Goal: Task Accomplishment & Management: Manage account settings

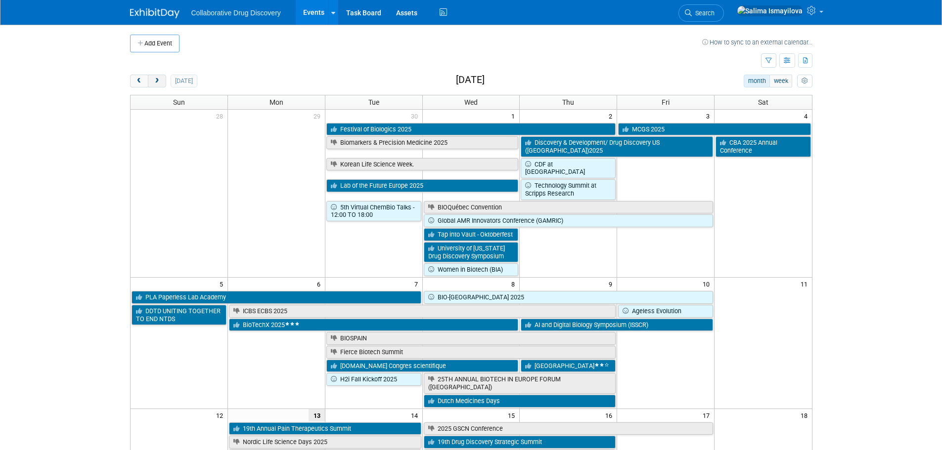
click at [160, 76] on button "next" at bounding box center [157, 81] width 18 height 13
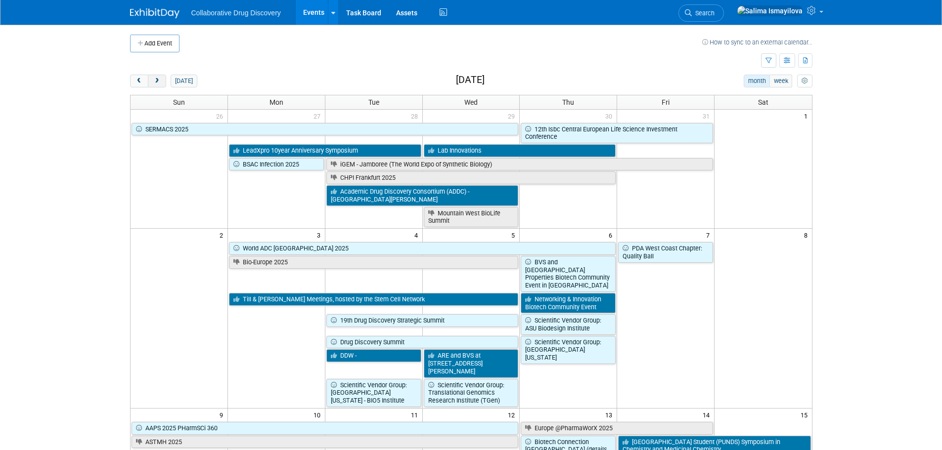
click at [160, 76] on button "next" at bounding box center [157, 81] width 18 height 13
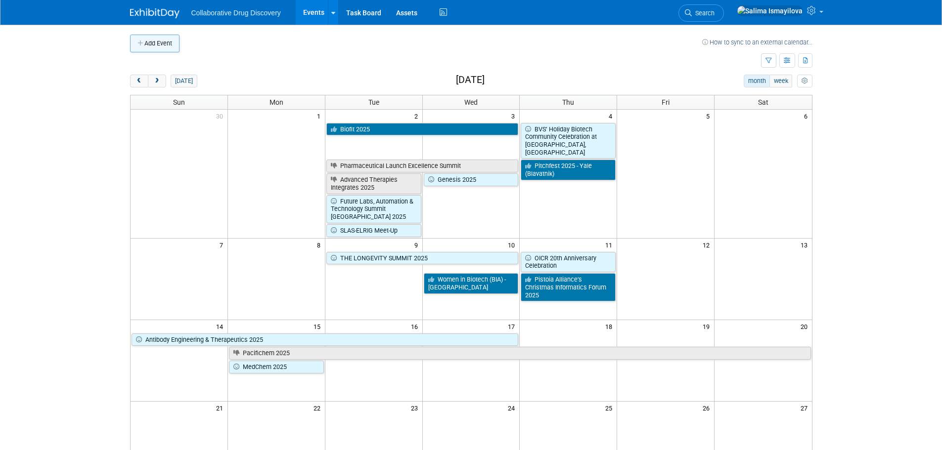
click at [169, 38] on button "Add Event" at bounding box center [154, 44] width 49 height 18
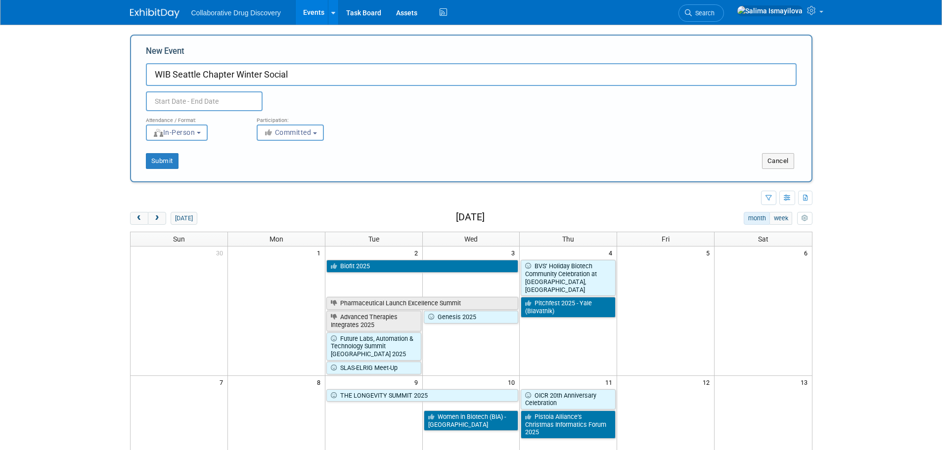
type input "WIB Seattle Chapter Winter Social"
click at [214, 96] on input "text" at bounding box center [204, 101] width 117 height 20
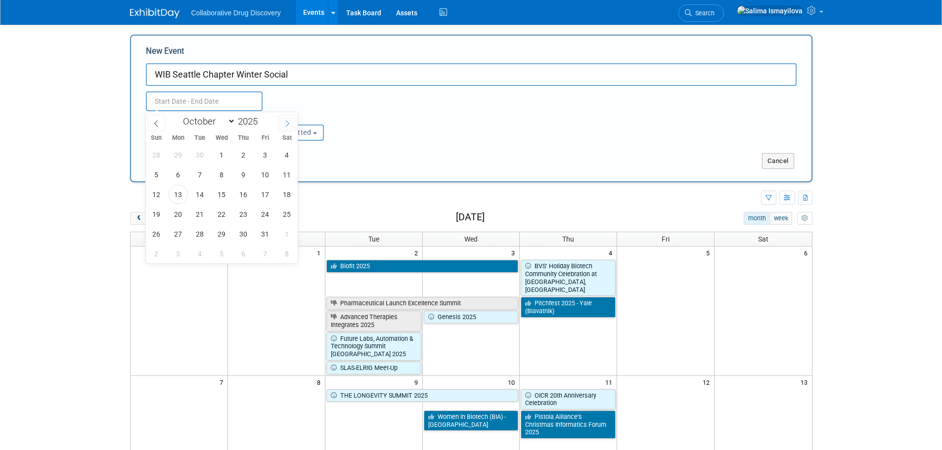
click at [284, 126] on icon at bounding box center [287, 123] width 7 height 7
click at [285, 126] on icon at bounding box center [287, 123] width 7 height 7
select select "11"
click at [246, 153] on span "4" at bounding box center [243, 154] width 19 height 19
type input "Dec 4, 2025 to Dec 4, 2025"
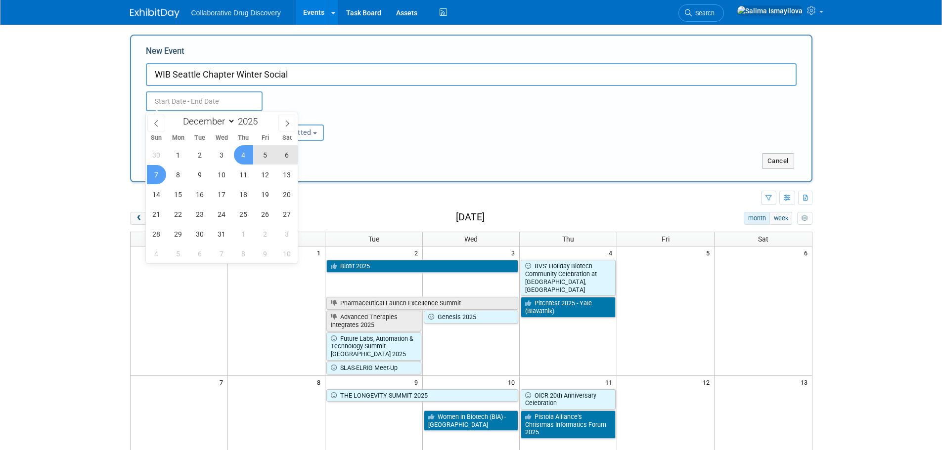
type input "Dec 4, 2025 to Dec 4, 2025"
click at [83, 156] on body "Collaborative Drug Discovery Events Add Event Bulk Upload Events Shareable Even…" at bounding box center [471, 225] width 942 height 450
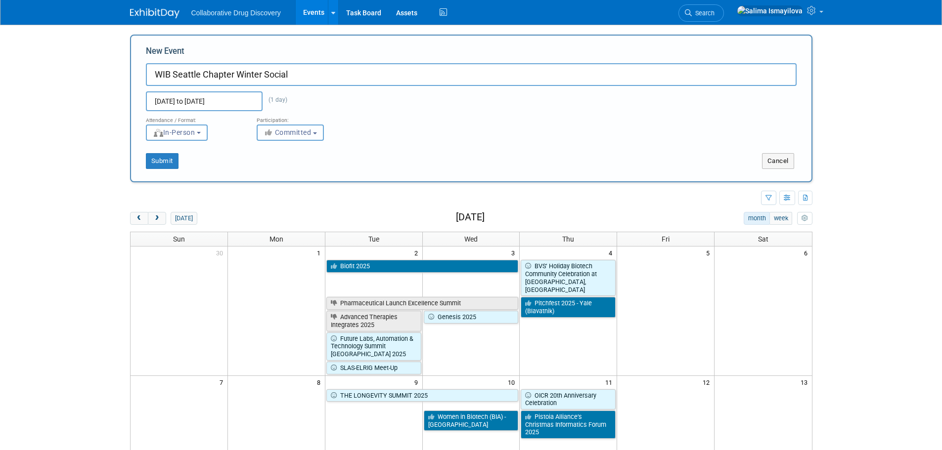
click at [306, 134] on span "Committed" at bounding box center [287, 133] width 48 height 8
click at [297, 166] on label "Considering" at bounding box center [294, 170] width 65 height 13
click at [266, 167] on input "Considering" at bounding box center [263, 170] width 6 height 6
select select "2"
click at [168, 159] on button "Submit" at bounding box center [162, 161] width 33 height 16
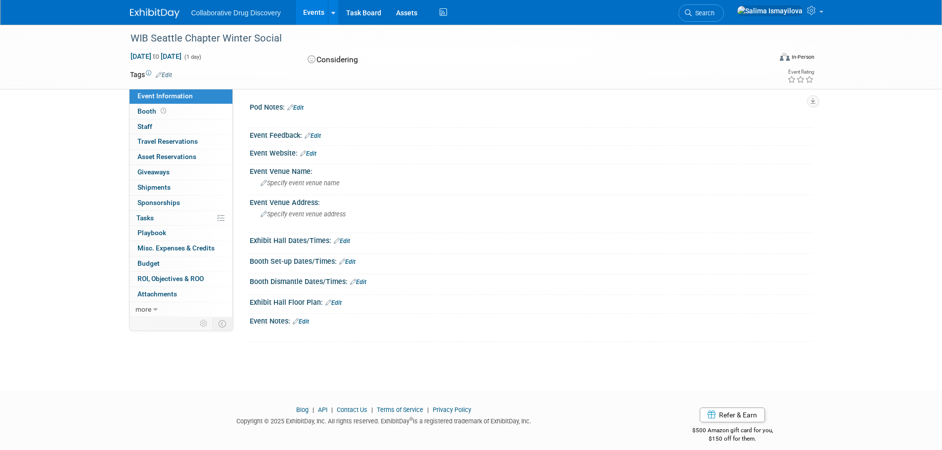
click at [308, 155] on link "Edit" at bounding box center [308, 153] width 16 height 7
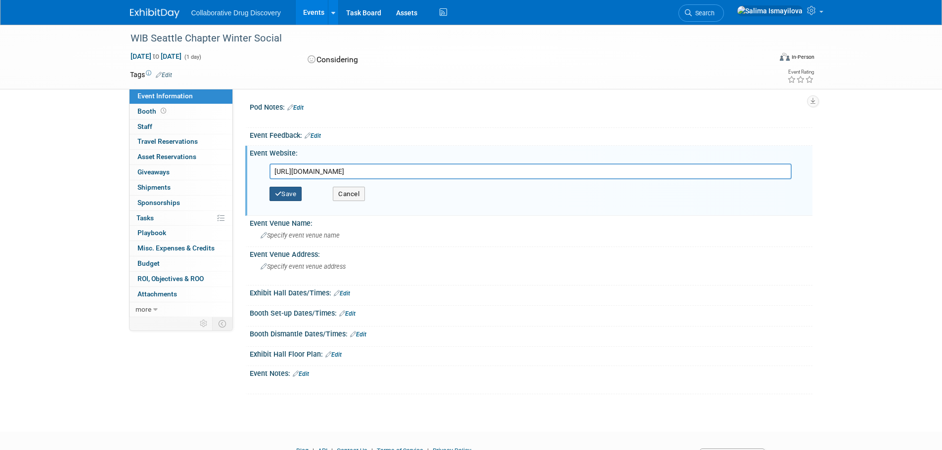
type input "https://www.linkedin.com/events/7368729315695390721/"
click at [292, 193] on button "Save" at bounding box center [285, 194] width 33 height 15
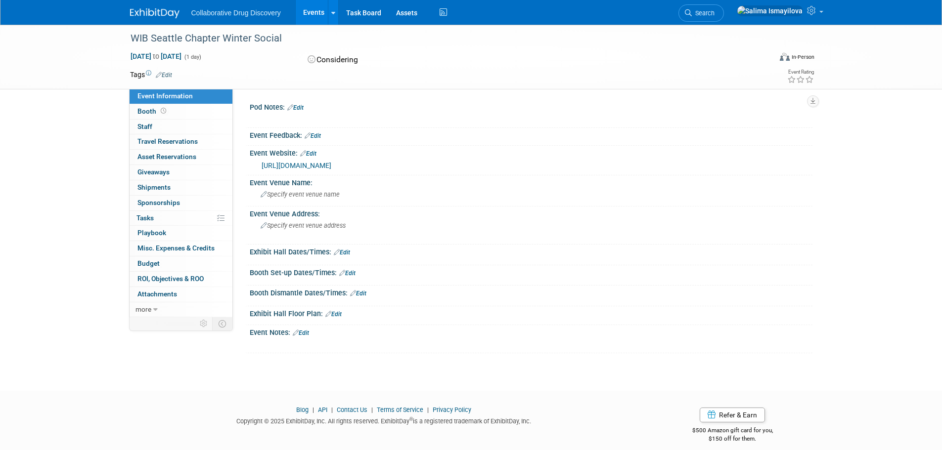
click at [309, 331] on link "Edit" at bounding box center [301, 333] width 16 height 7
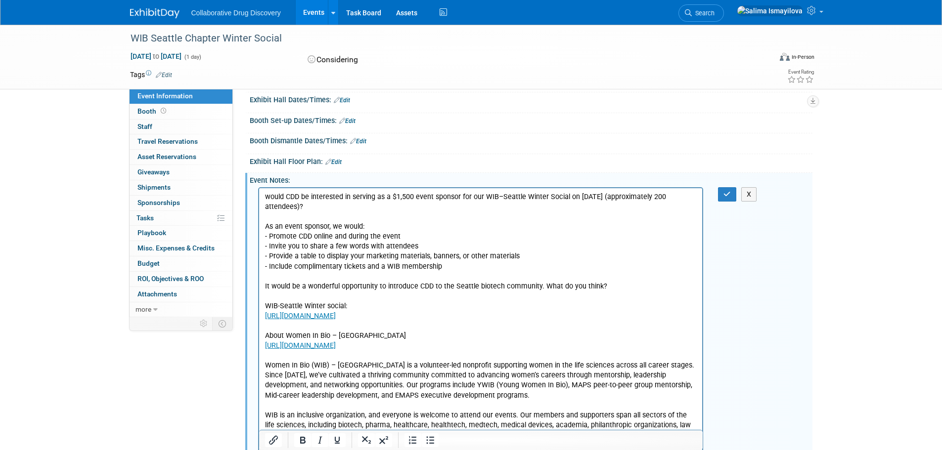
scroll to position [123, 0]
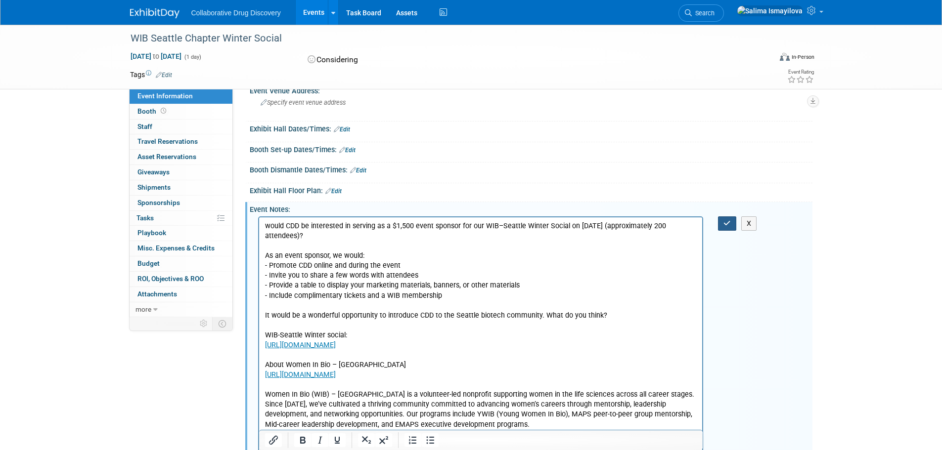
click at [726, 220] on icon "button" at bounding box center [726, 223] width 7 height 7
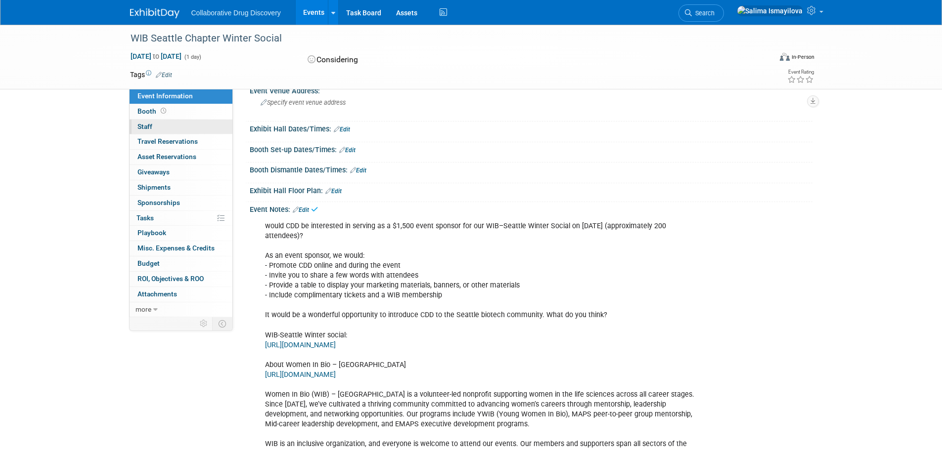
click at [145, 129] on span "Staff 0" at bounding box center [144, 127] width 15 height 8
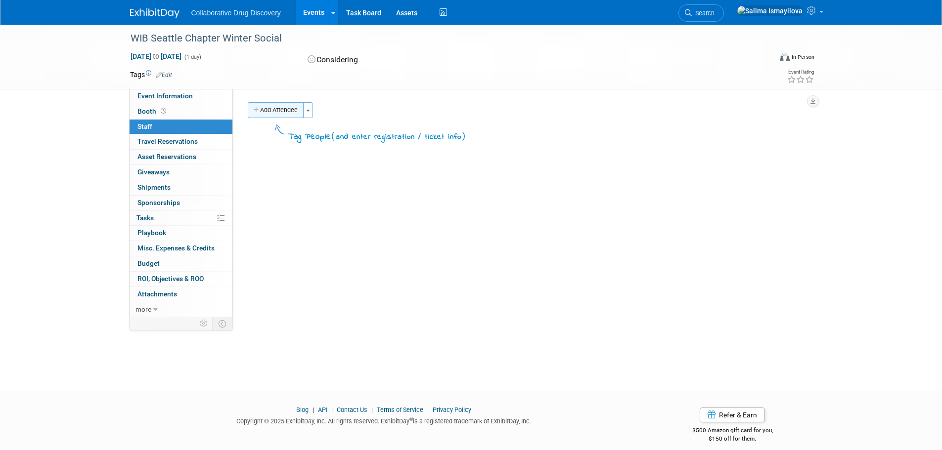
click at [263, 109] on button "Add Attendee" at bounding box center [276, 110] width 56 height 16
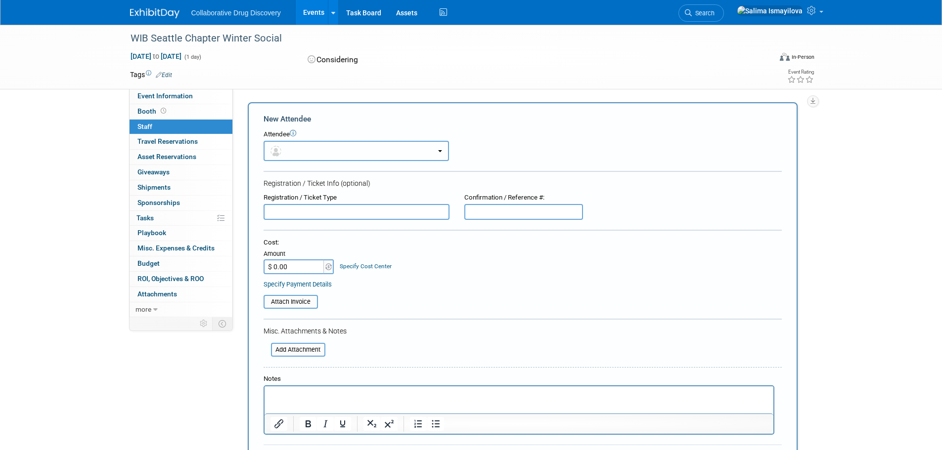
click at [374, 156] on button "button" at bounding box center [355, 151] width 185 height 20
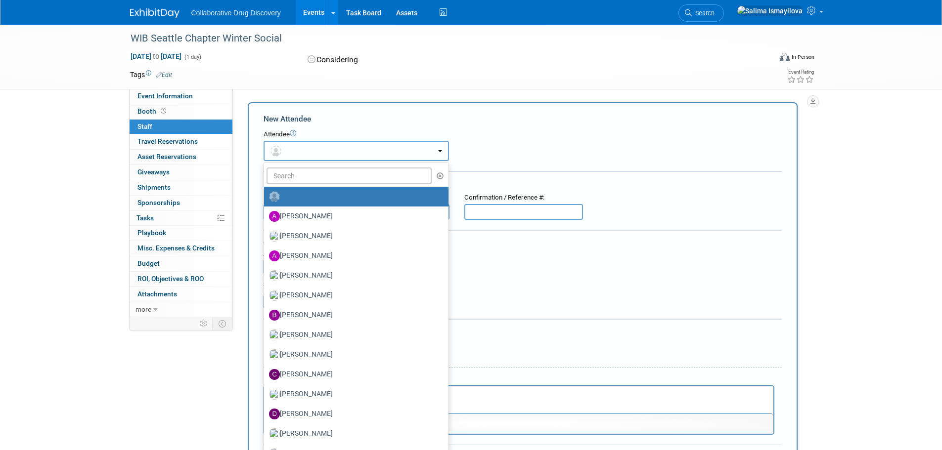
click at [374, 155] on button "button" at bounding box center [355, 151] width 185 height 20
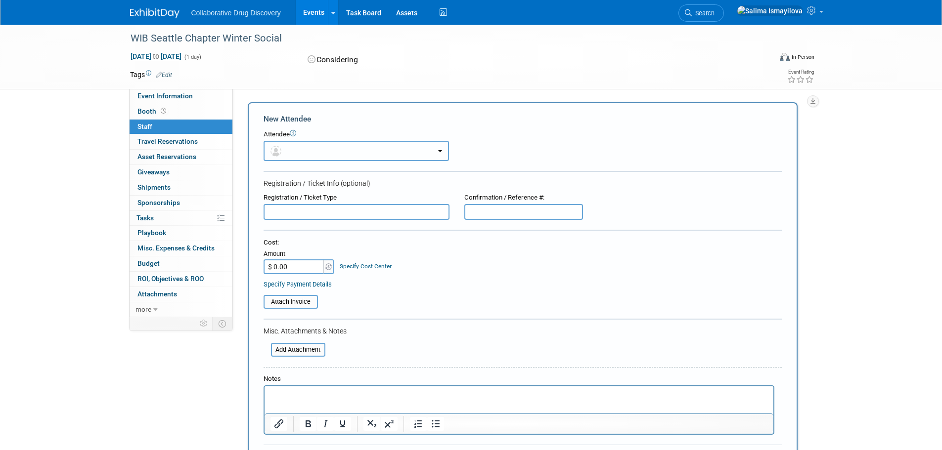
click at [354, 154] on button "button" at bounding box center [355, 151] width 185 height 20
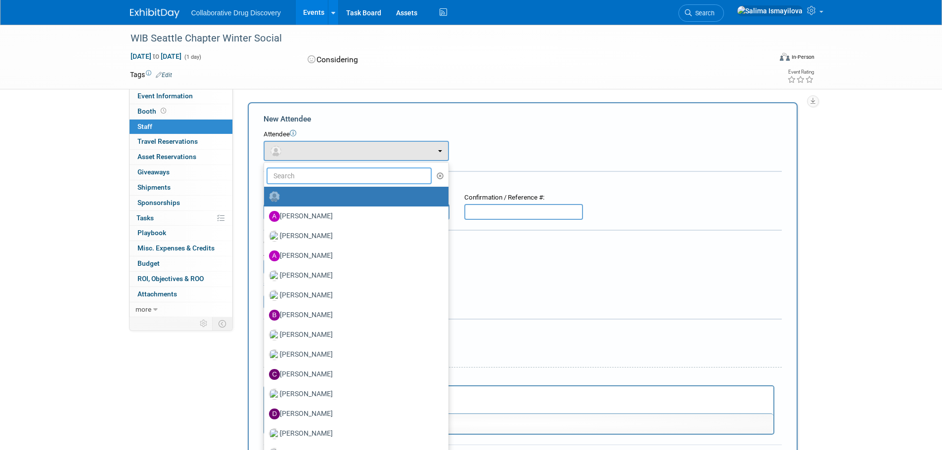
click at [343, 171] on input "text" at bounding box center [349, 176] width 166 height 17
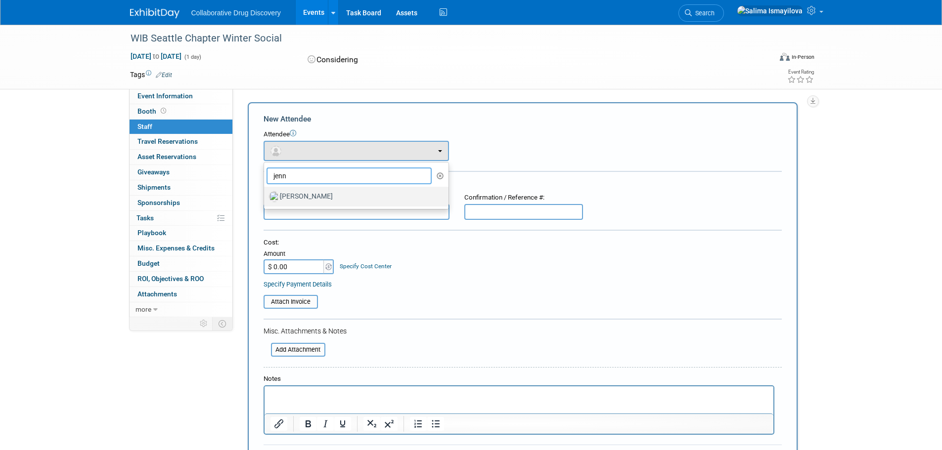
type input "jenn"
click at [340, 200] on label "[PERSON_NAME]" at bounding box center [354, 197] width 170 height 16
click at [265, 199] on input "[PERSON_NAME]" at bounding box center [262, 195] width 6 height 6
select select "85121eb7-87d5-4338-adc1-9601ca681ca9"
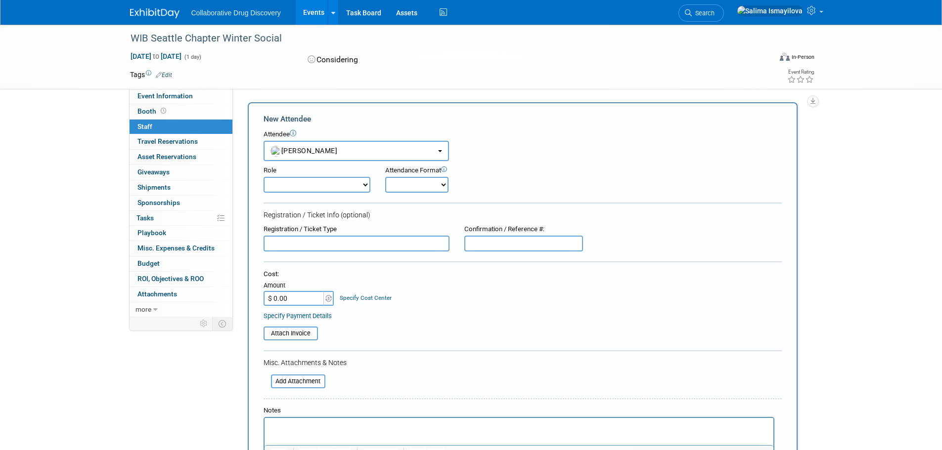
click at [439, 184] on select "Onsite Remote" at bounding box center [416, 185] width 63 height 16
select select "1"
click at [385, 177] on select "Onsite Remote" at bounding box center [416, 185] width 63 height 16
click at [336, 177] on select "Considering Demonstrator Host Planner Presenter Sales Representative Set-up/Dis…" at bounding box center [316, 185] width 107 height 16
select select "8"
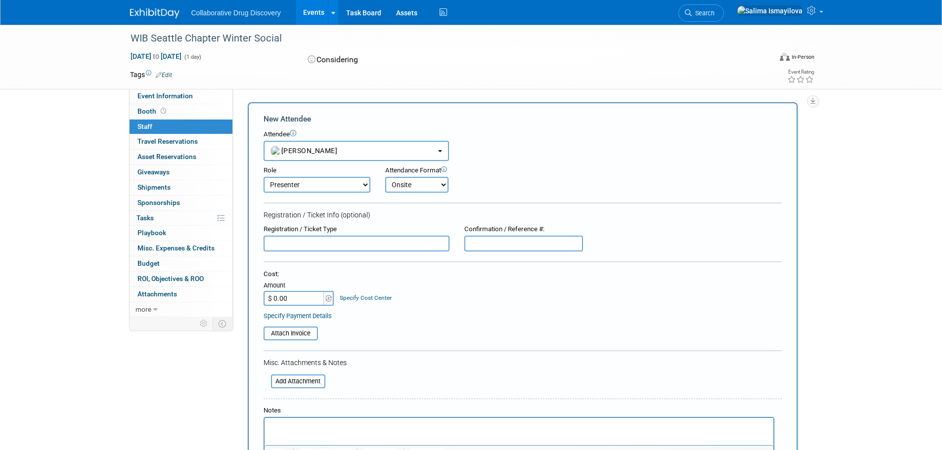
click at [263, 177] on select "Considering Demonstrator Host Planner Presenter Sales Representative Set-up/Dis…" at bounding box center [316, 185] width 107 height 16
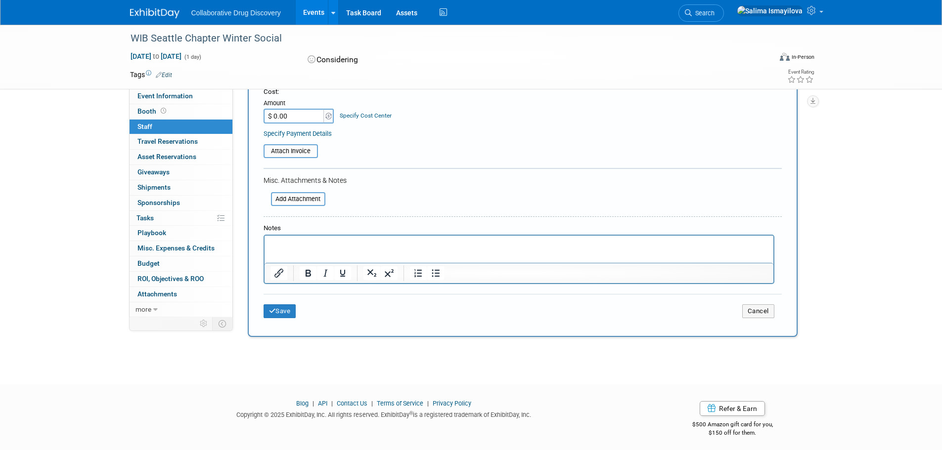
scroll to position [187, 0]
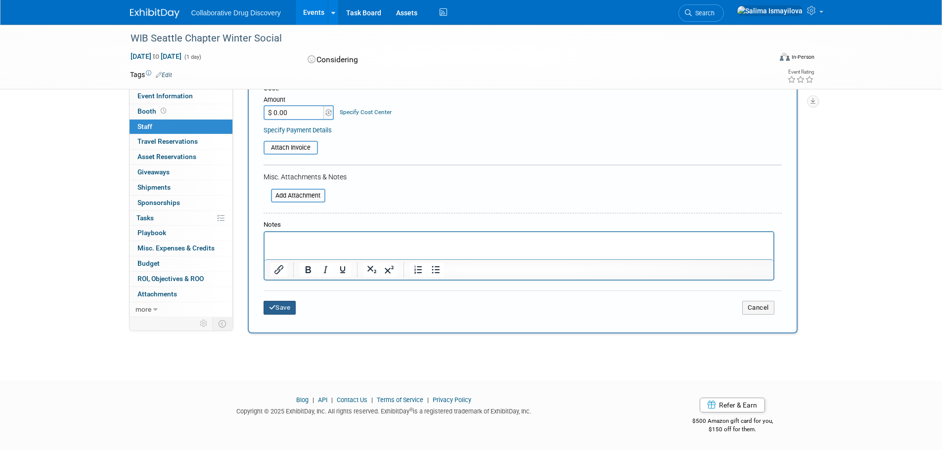
click at [269, 313] on button "Save" at bounding box center [279, 308] width 33 height 14
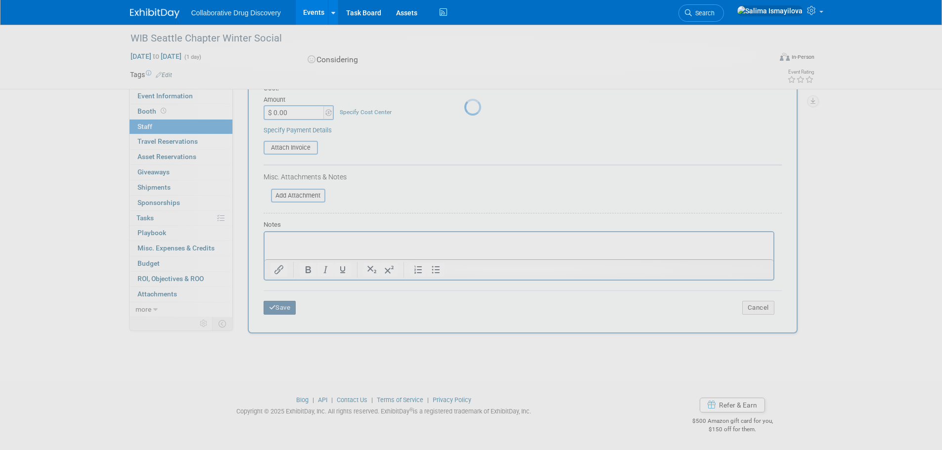
scroll to position [10, 0]
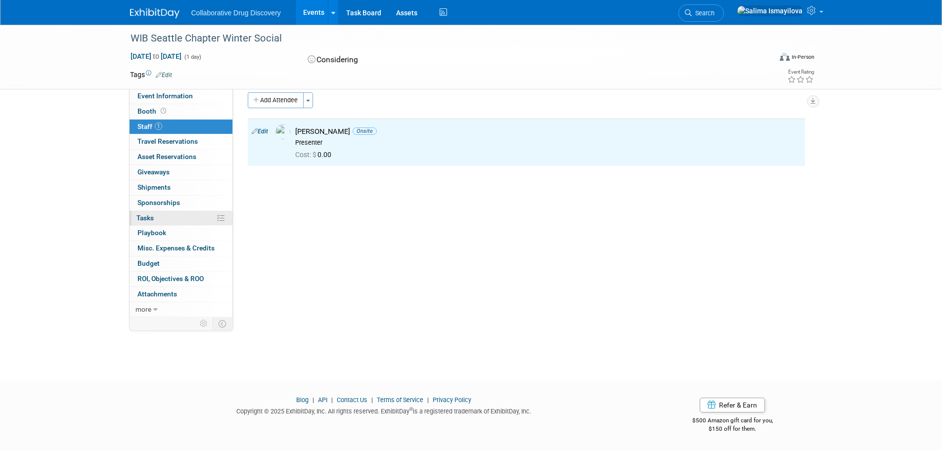
click at [155, 216] on link "0% Tasks 0%" at bounding box center [181, 218] width 103 height 15
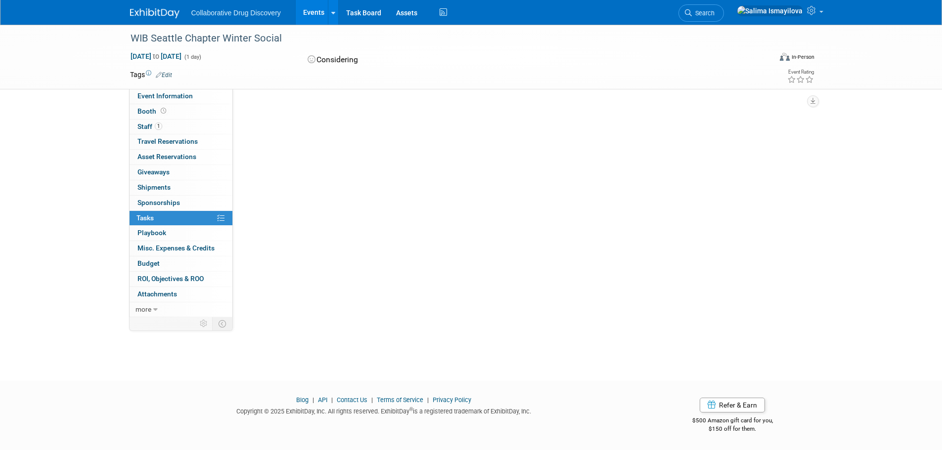
scroll to position [0, 0]
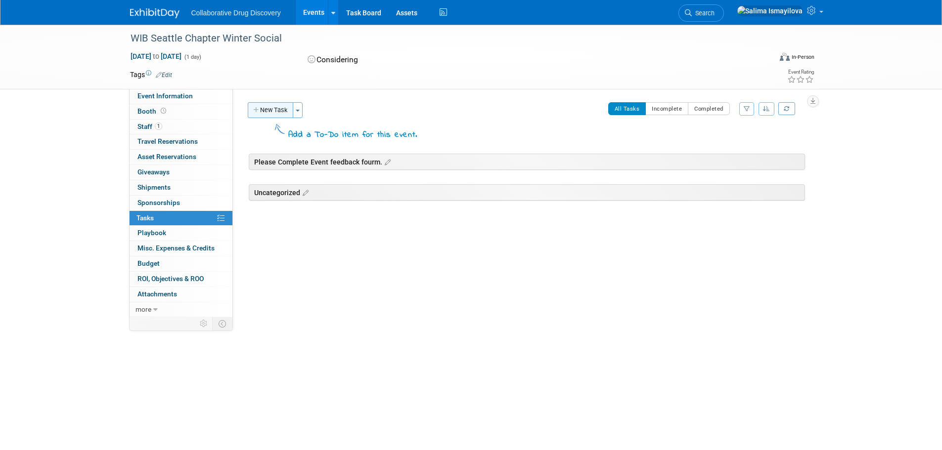
click at [273, 109] on button "New Task" at bounding box center [270, 110] width 45 height 16
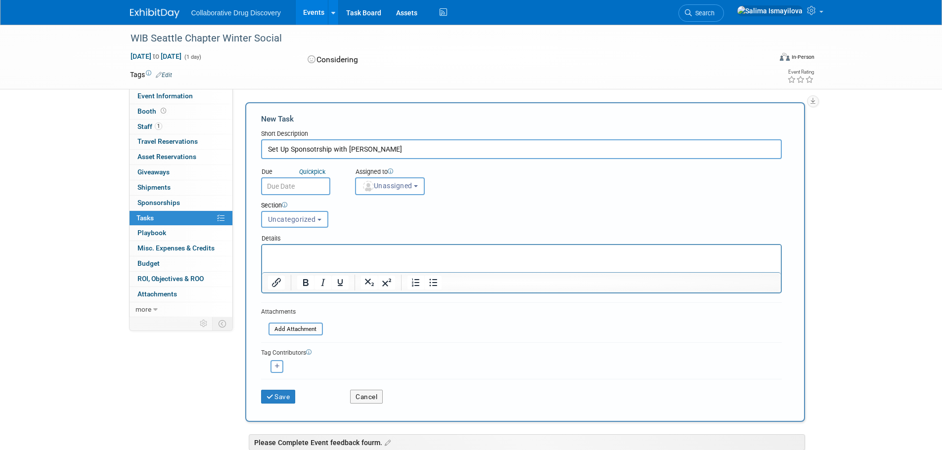
type input "Set Up Sponsotrship with Yulia"
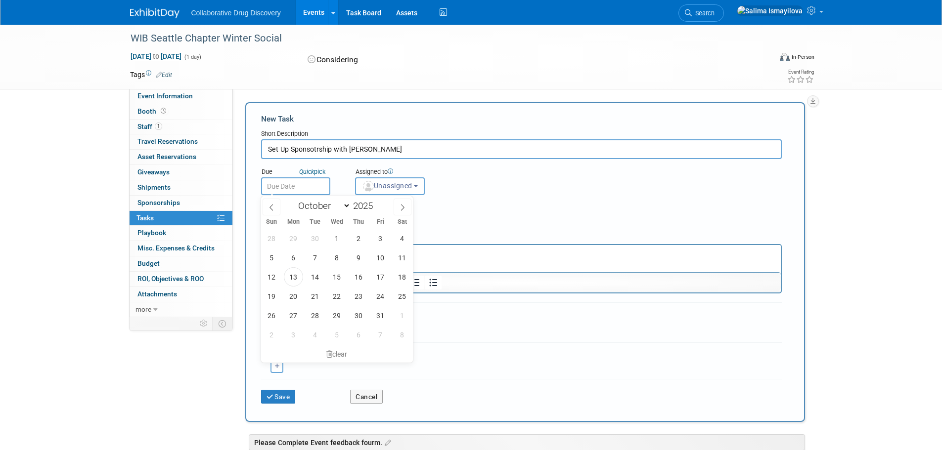
click at [295, 184] on input "text" at bounding box center [295, 186] width 69 height 18
click at [380, 315] on span "31" at bounding box center [380, 315] width 19 height 19
type input "Oct 31, 2025"
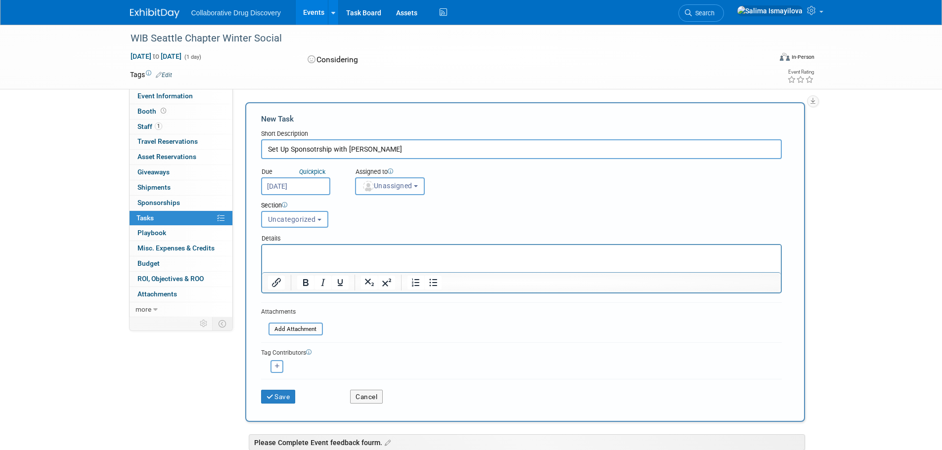
click at [380, 188] on span "Unassigned" at bounding box center [387, 186] width 50 height 8
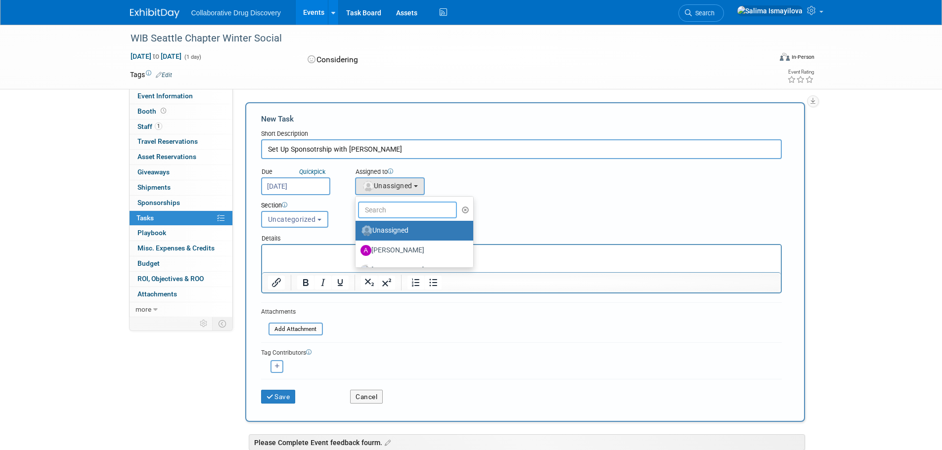
click at [405, 207] on input "text" at bounding box center [407, 210] width 99 height 17
type input "dani"
click at [413, 236] on label "[PERSON_NAME]" at bounding box center [411, 231] width 103 height 16
click at [357, 233] on input "[PERSON_NAME]" at bounding box center [353, 229] width 6 height 6
select select "29cb9b55-7547-40ee-beb8-f0fa9e718b9b"
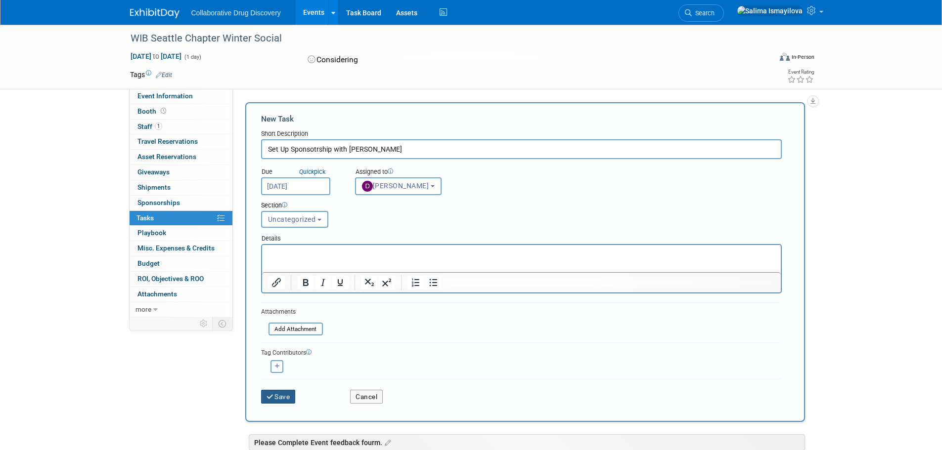
click at [275, 397] on button "Save" at bounding box center [278, 397] width 35 height 14
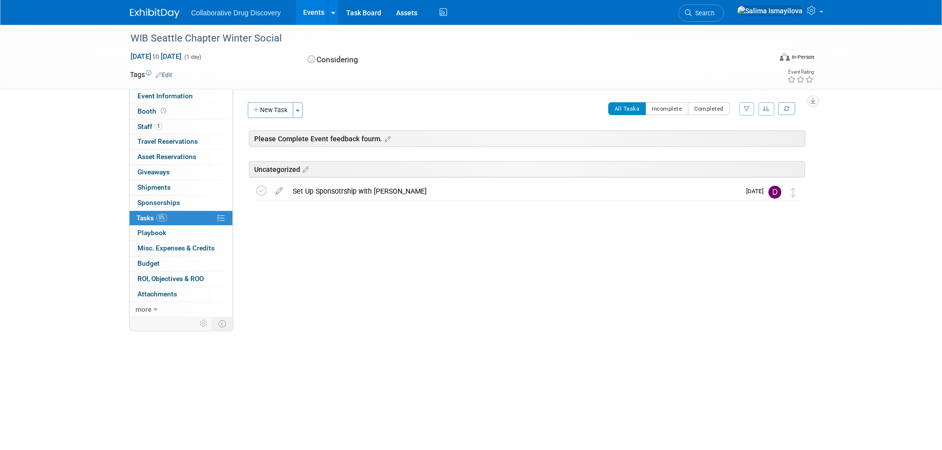
click at [312, 12] on link "Events" at bounding box center [314, 12] width 36 height 25
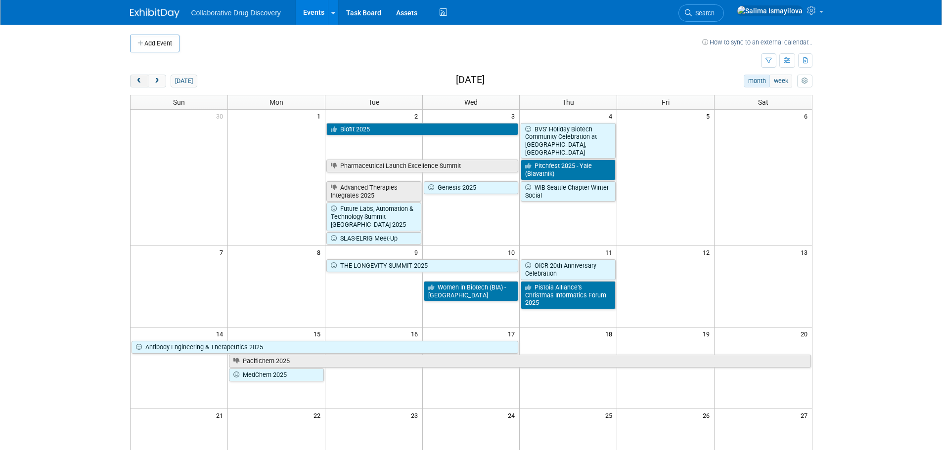
click at [138, 81] on span "prev" at bounding box center [138, 81] width 7 height 6
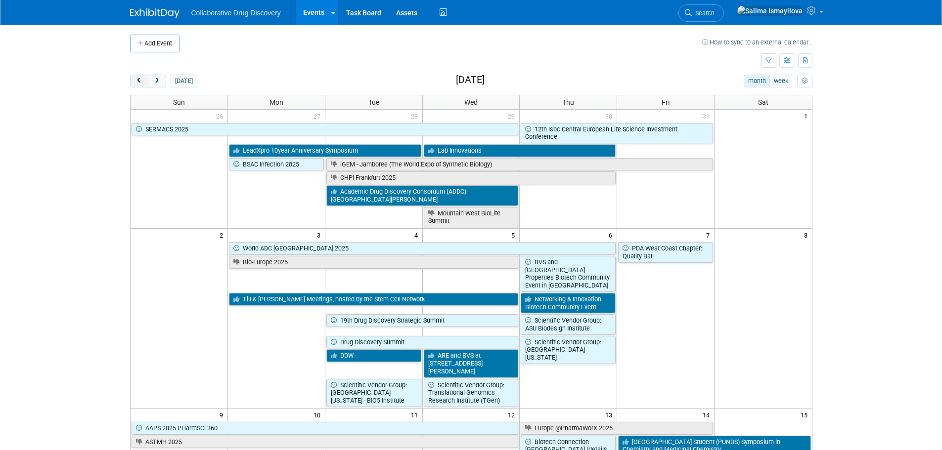
click at [138, 81] on span "prev" at bounding box center [138, 81] width 7 height 6
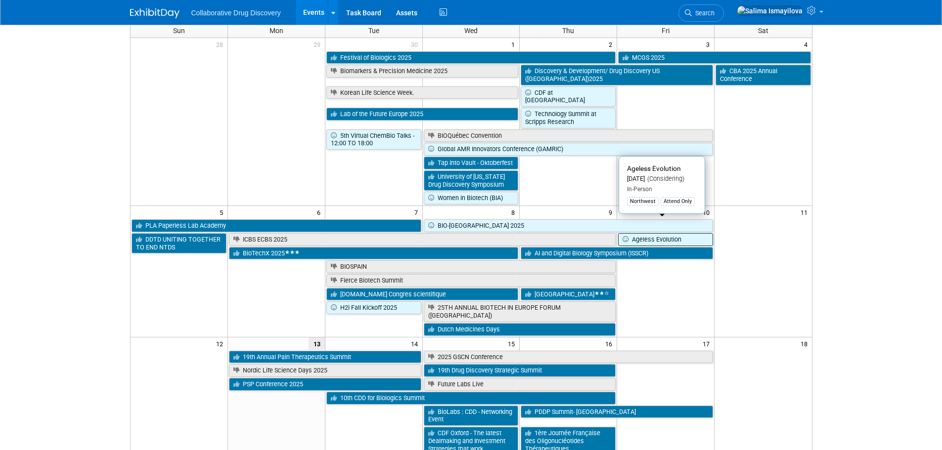
scroll to position [99, 0]
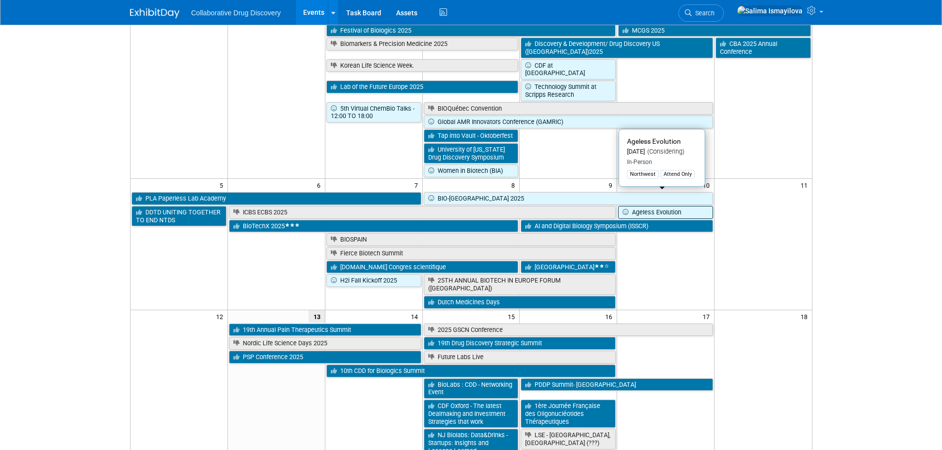
click at [668, 206] on link "Ageless Evolution" at bounding box center [665, 212] width 95 height 13
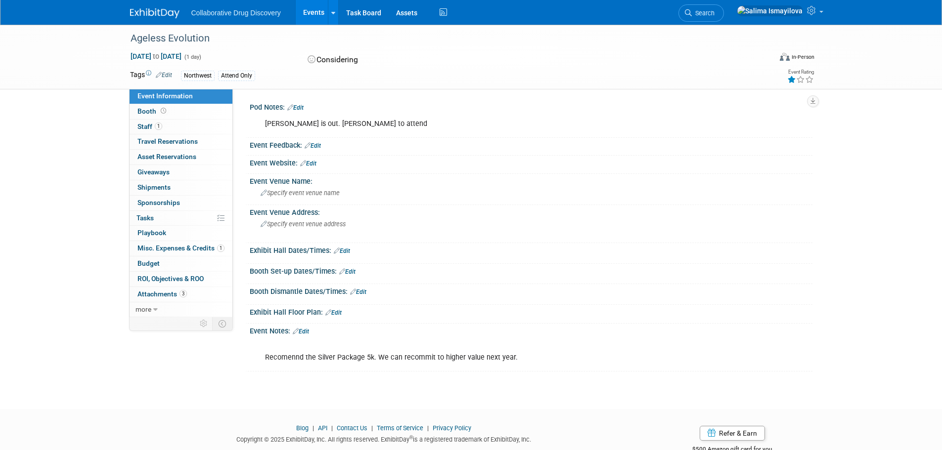
click at [793, 80] on icon at bounding box center [791, 79] width 9 height 7
click at [319, 145] on link "Edit" at bounding box center [313, 145] width 16 height 7
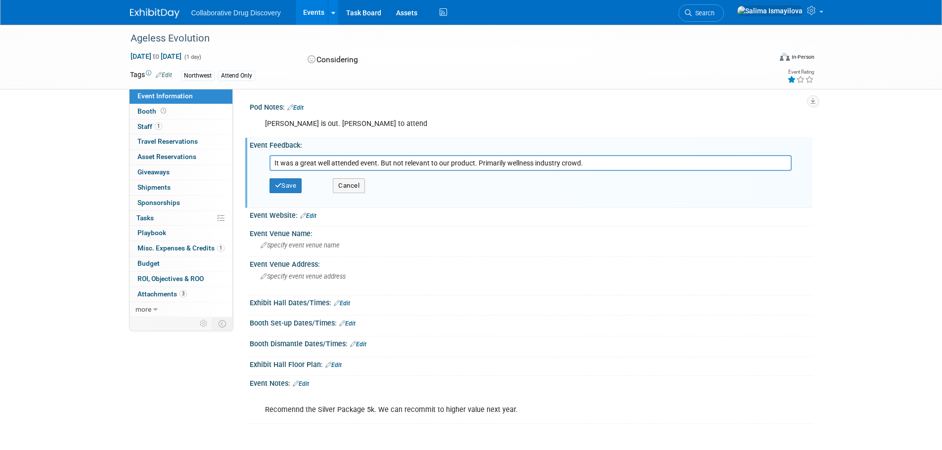
click at [590, 160] on input "It was a great well attended event. But not relevant to our product. Primarily …" at bounding box center [530, 163] width 522 height 16
type input "It was a great well attended event. But not relevant to our product. Primarily …"
click at [298, 187] on button "Save" at bounding box center [285, 185] width 33 height 15
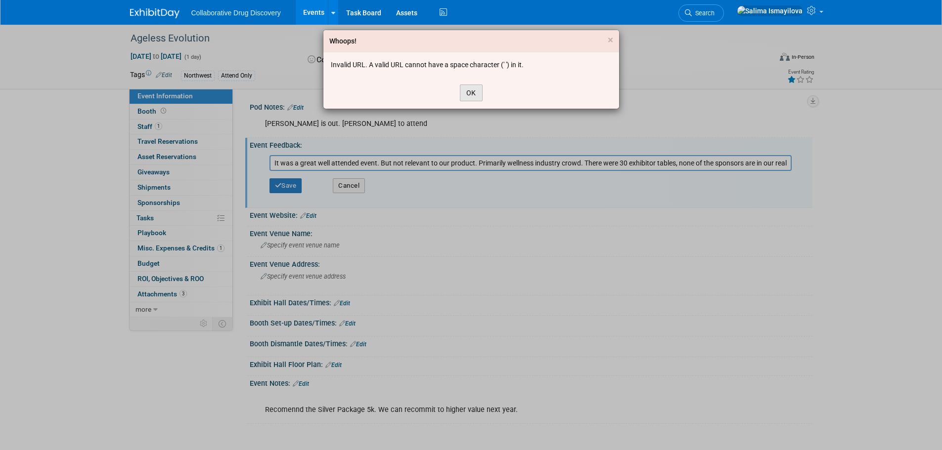
click at [468, 93] on button "OK" at bounding box center [471, 93] width 23 height 17
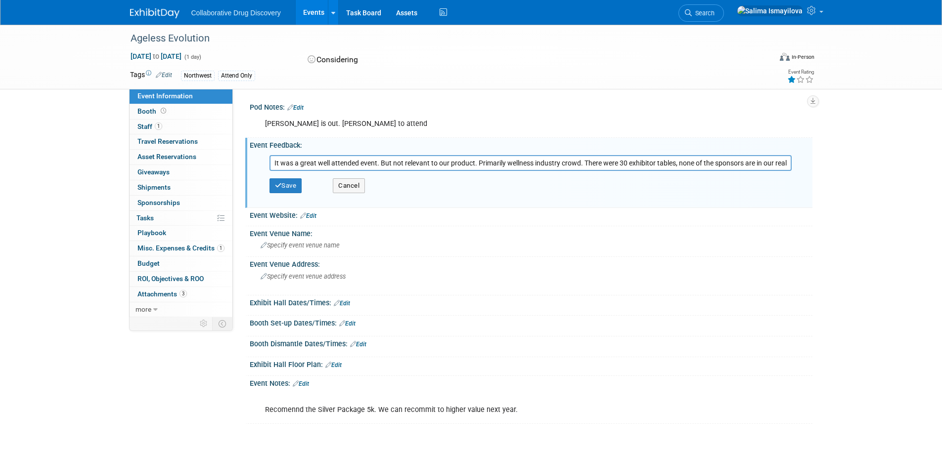
click at [425, 164] on input "It was a great well attended event. But not relevant to our product. Primarily …" at bounding box center [530, 163] width 522 height 16
click at [352, 189] on button "Cancel" at bounding box center [349, 185] width 32 height 15
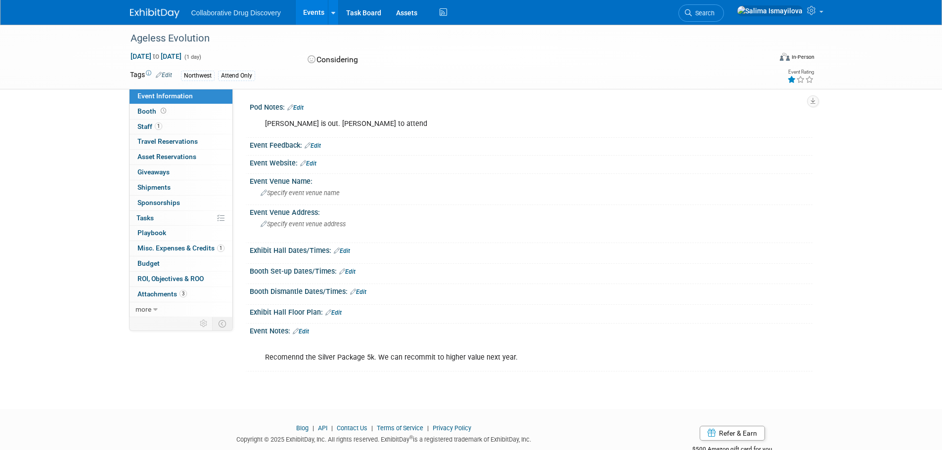
click at [308, 329] on link "Edit" at bounding box center [301, 331] width 16 height 7
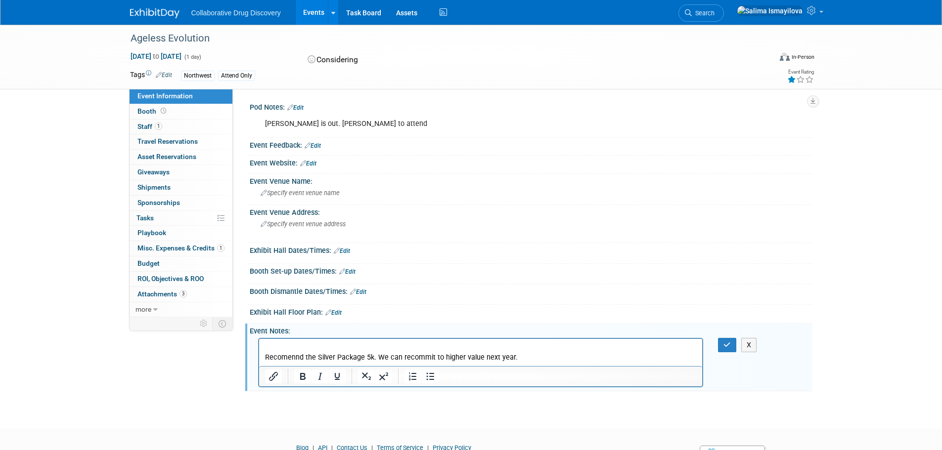
drag, startPoint x: 531, startPoint y: 357, endPoint x: 270, endPoint y: 344, distance: 261.9
click at [270, 344] on p "Recomennd the Silver Package 5k. We can recommit to higher value next year." at bounding box center [480, 353] width 432 height 20
click at [732, 348] on button "button" at bounding box center [727, 345] width 18 height 14
